Goal: Task Accomplishment & Management: Use online tool/utility

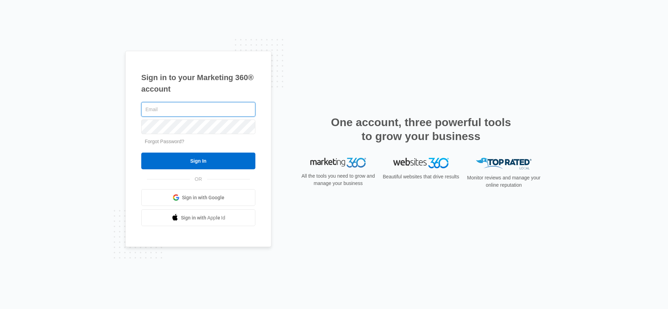
click at [164, 107] on input "text" at bounding box center [198, 109] width 114 height 15
type input "[PERSON_NAME][EMAIL_ADDRESS][PERSON_NAME][DOMAIN_NAME]"
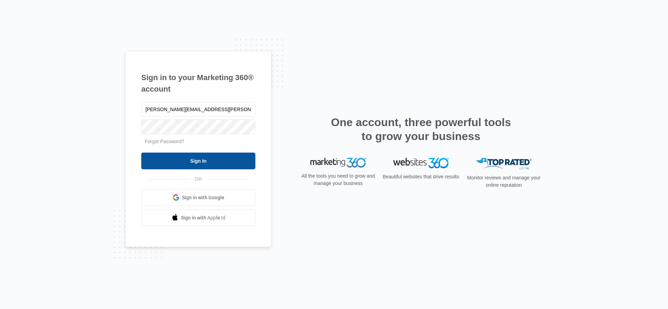
click at [189, 161] on input "Sign In" at bounding box center [198, 160] width 114 height 17
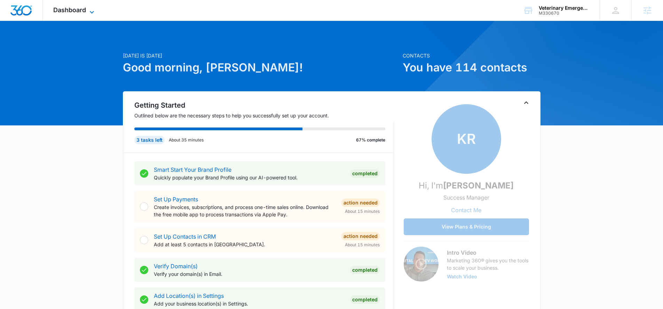
click at [74, 9] on span "Dashboard" at bounding box center [69, 9] width 33 height 7
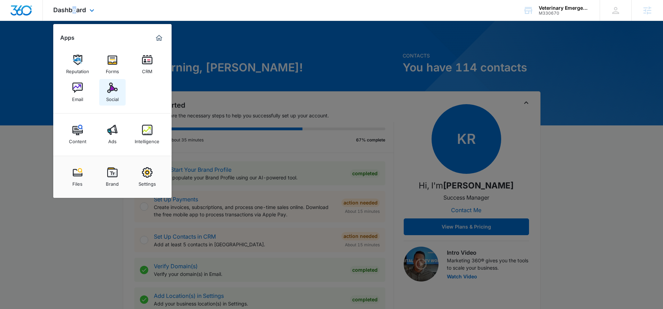
click at [115, 91] on img at bounding box center [112, 87] width 10 height 10
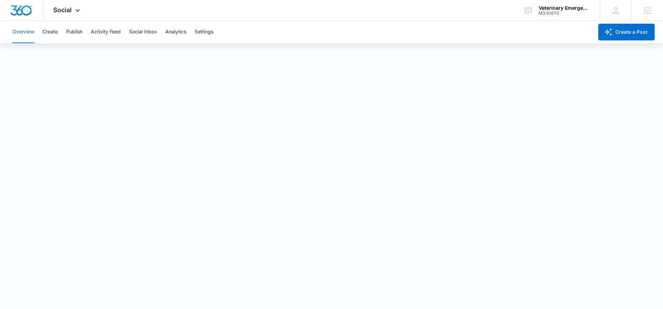
scroll to position [2, 0]
click at [76, 33] on button "Publish" at bounding box center [74, 32] width 16 height 22
